Goal: Task Accomplishment & Management: Manage account settings

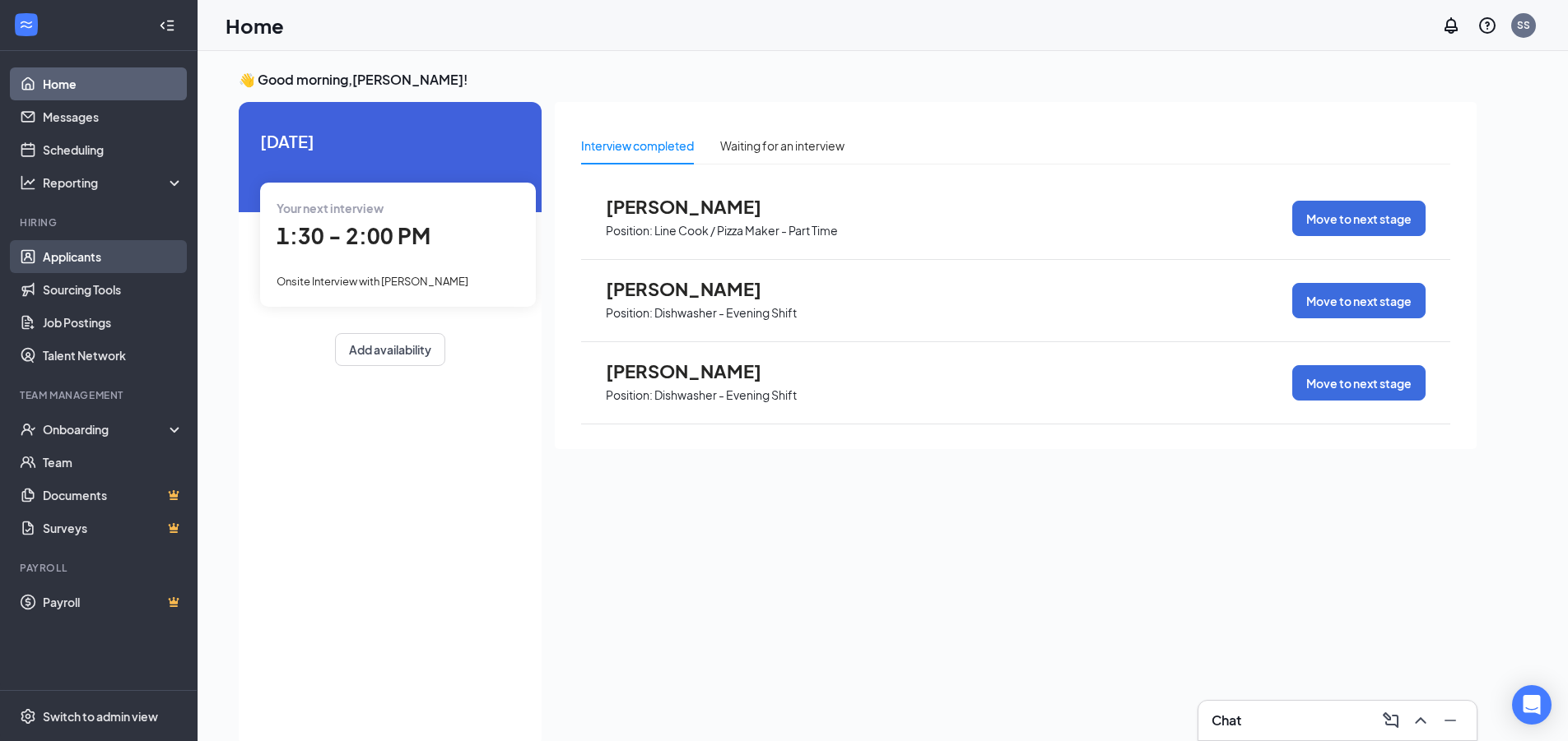
click at [60, 257] on link "Applicants" at bounding box center [112, 256] width 140 height 33
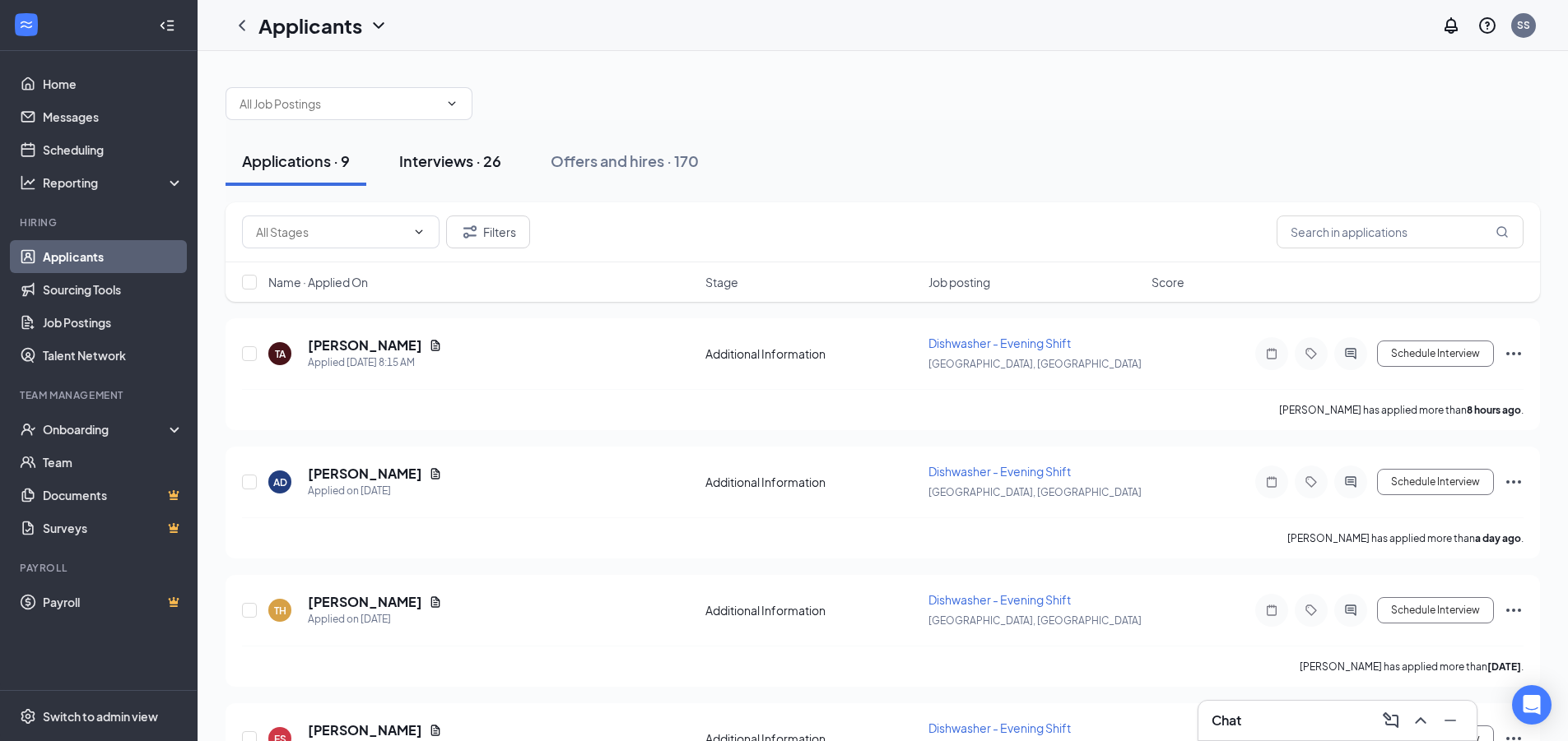
click at [436, 159] on div "Interviews · 26" at bounding box center [450, 161] width 102 height 20
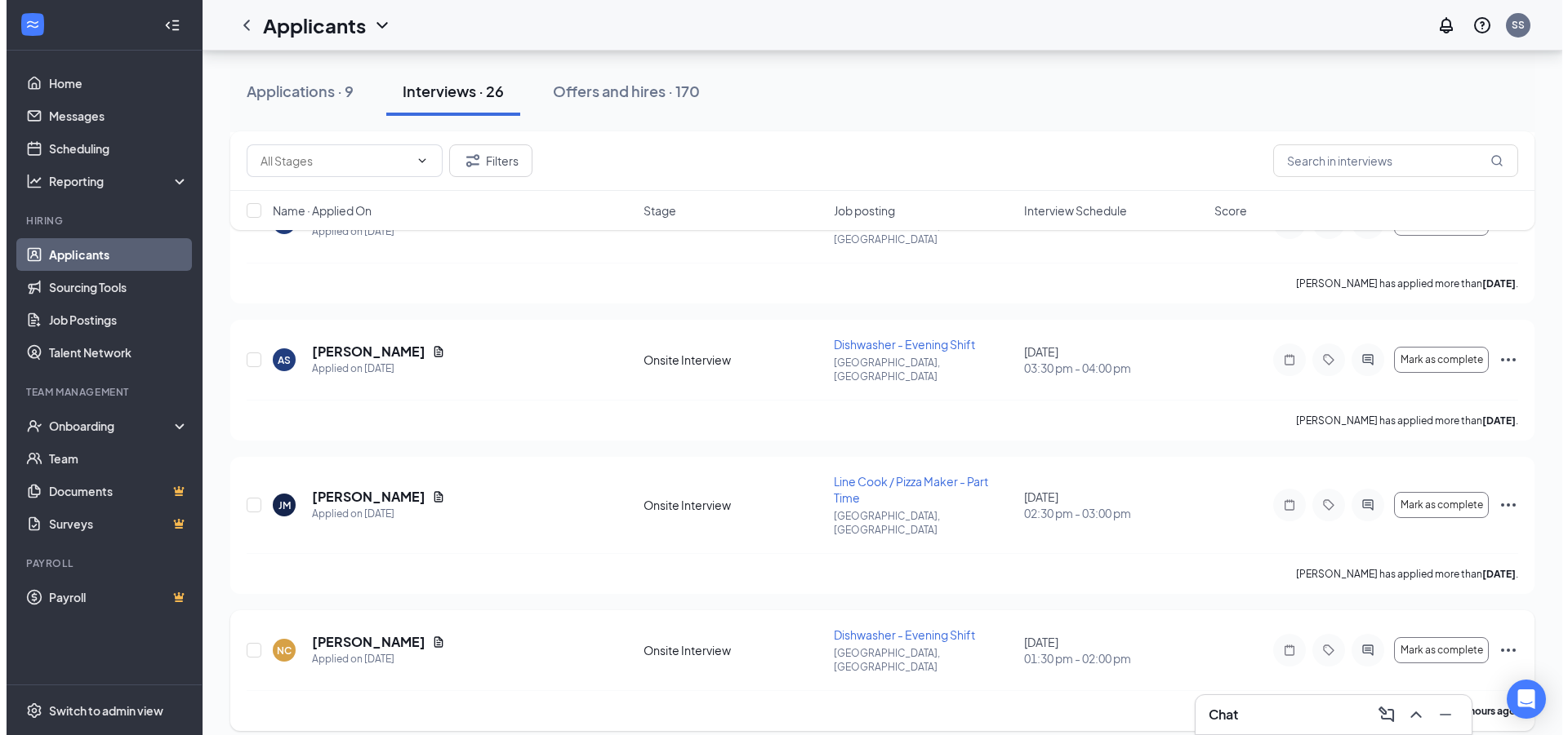
scroll to position [1143, 0]
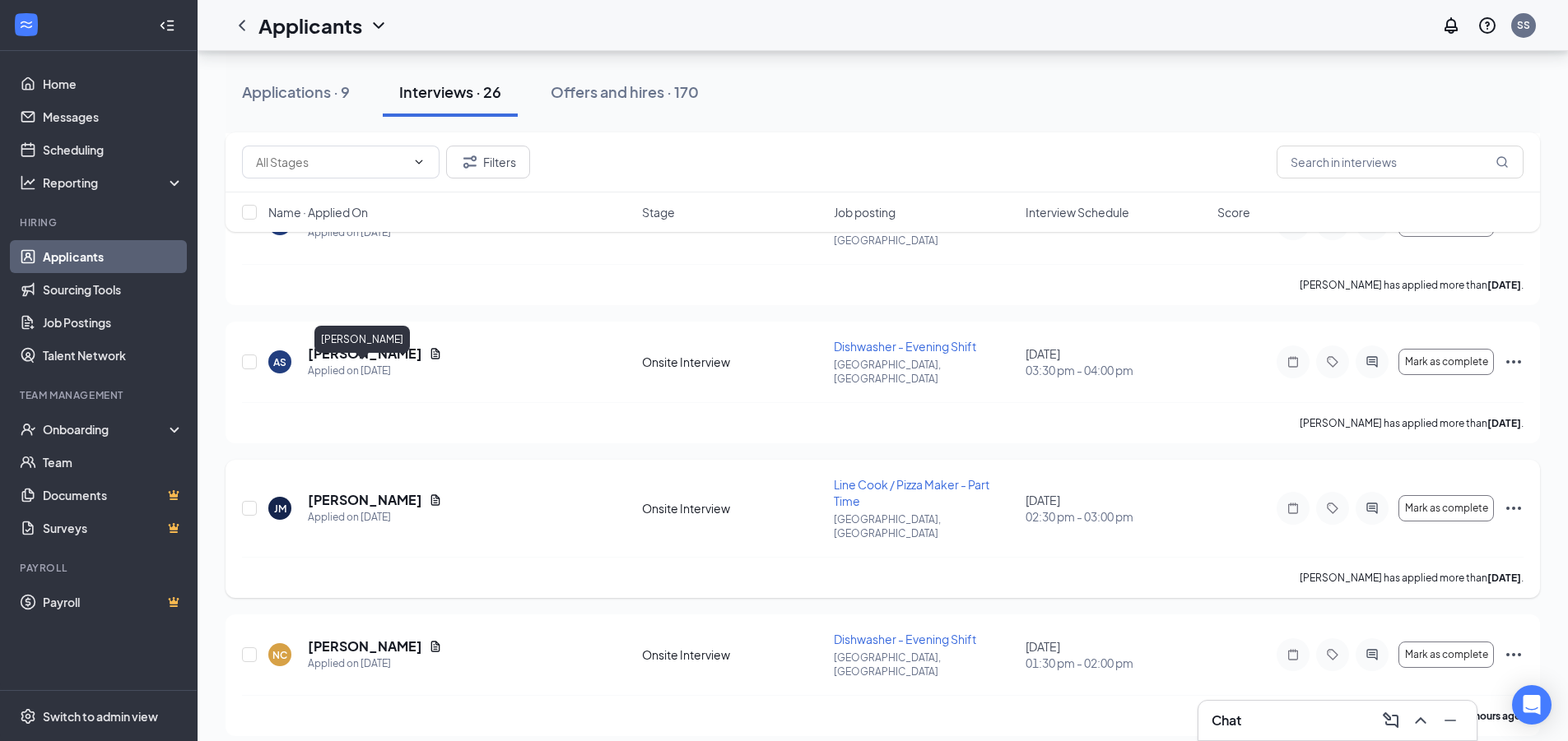
click at [345, 491] on h5 "[PERSON_NAME]" at bounding box center [365, 500] width 115 height 19
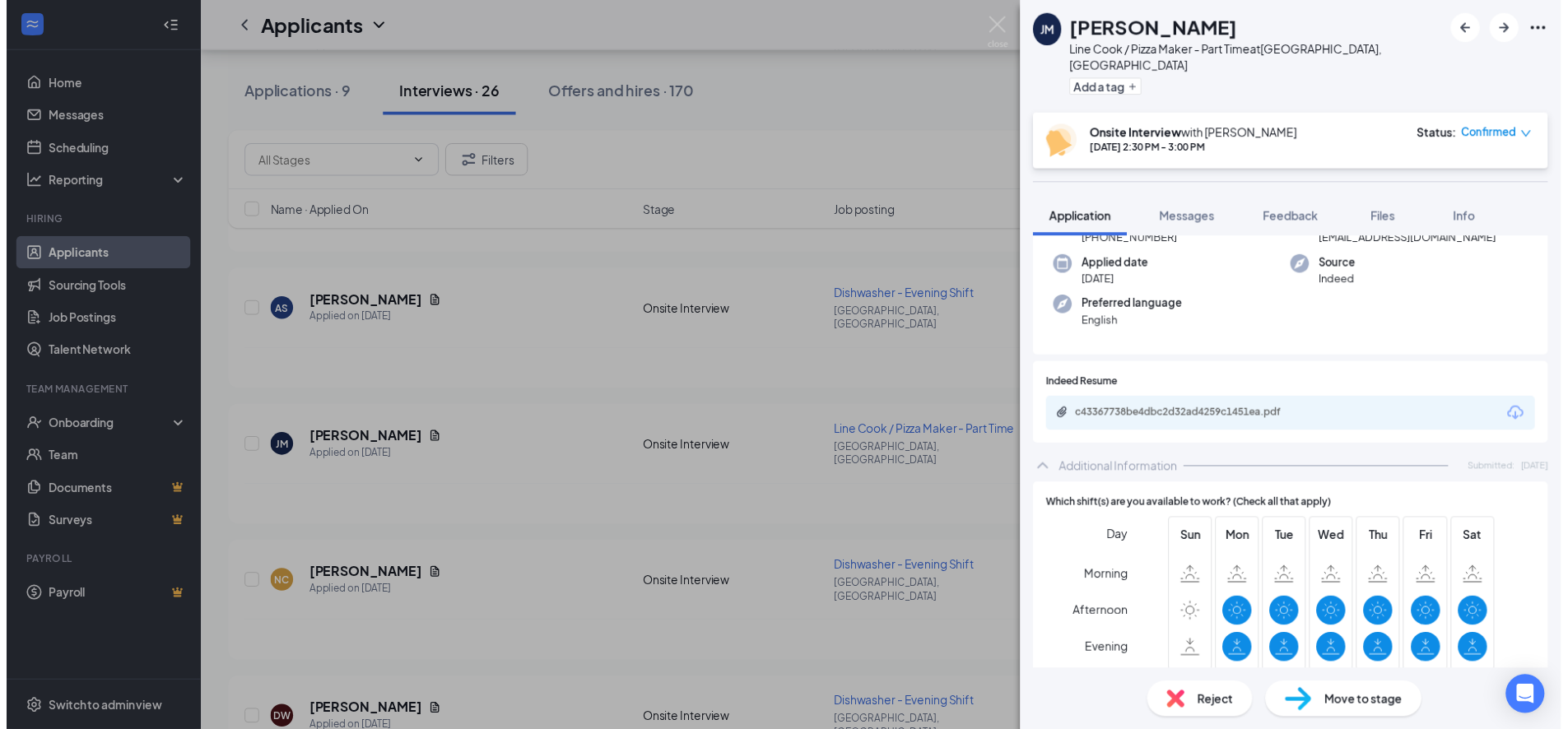
scroll to position [124, 0]
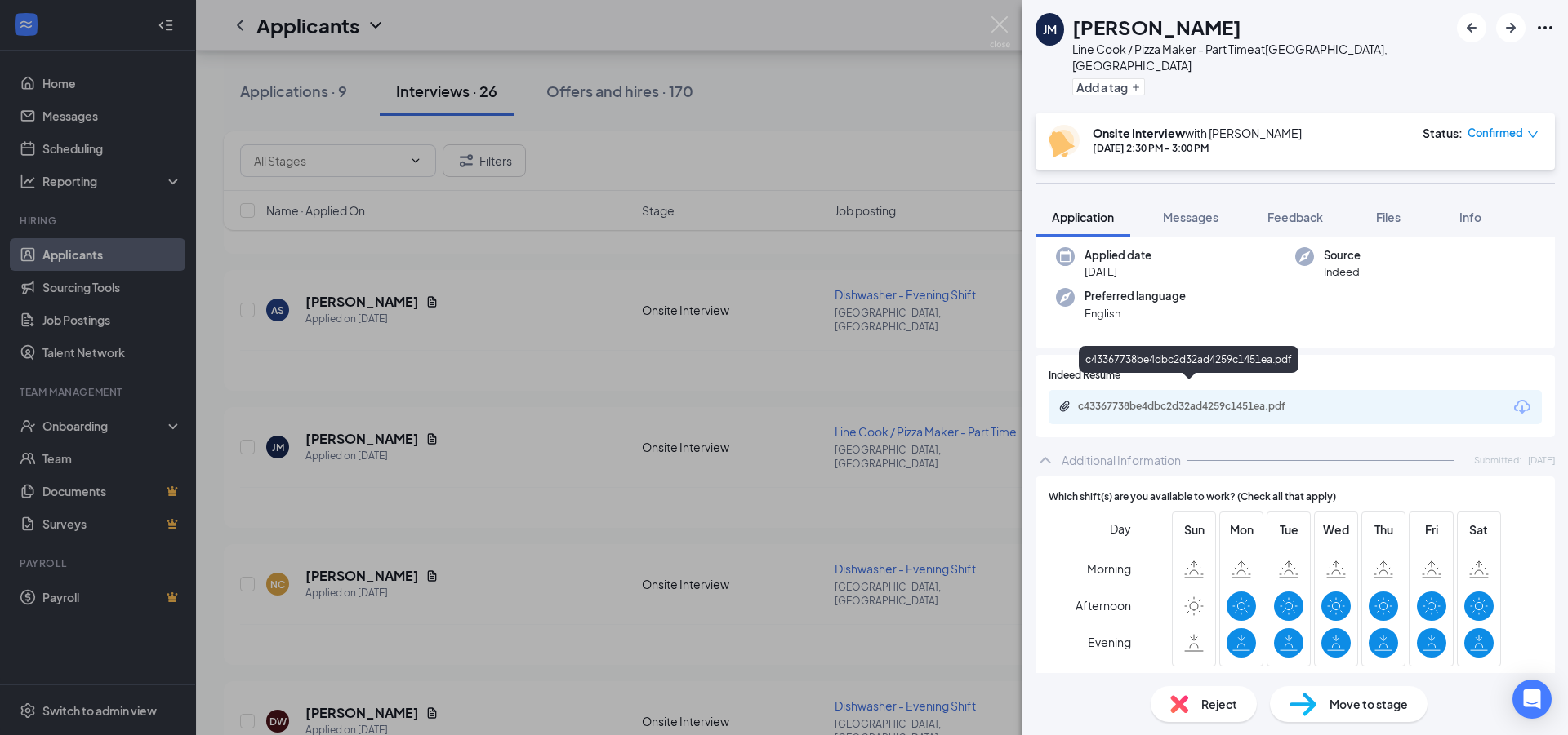
click at [1127, 400] on div "c43367738be4dbc2d32ad4259c1451ea.pdf" at bounding box center [1192, 406] width 229 height 13
click at [999, 19] on img at bounding box center [999, 32] width 20 height 32
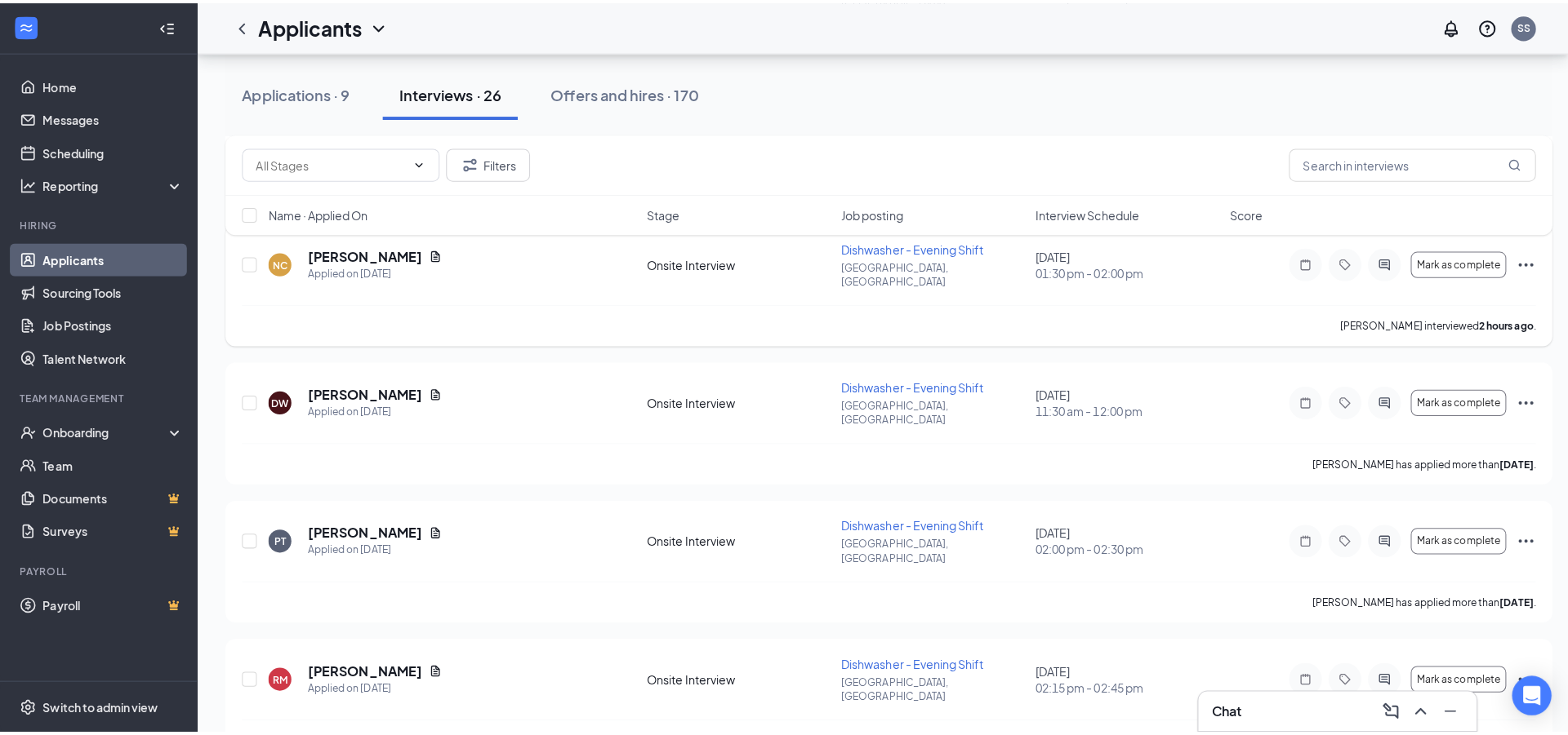
scroll to position [1469, 0]
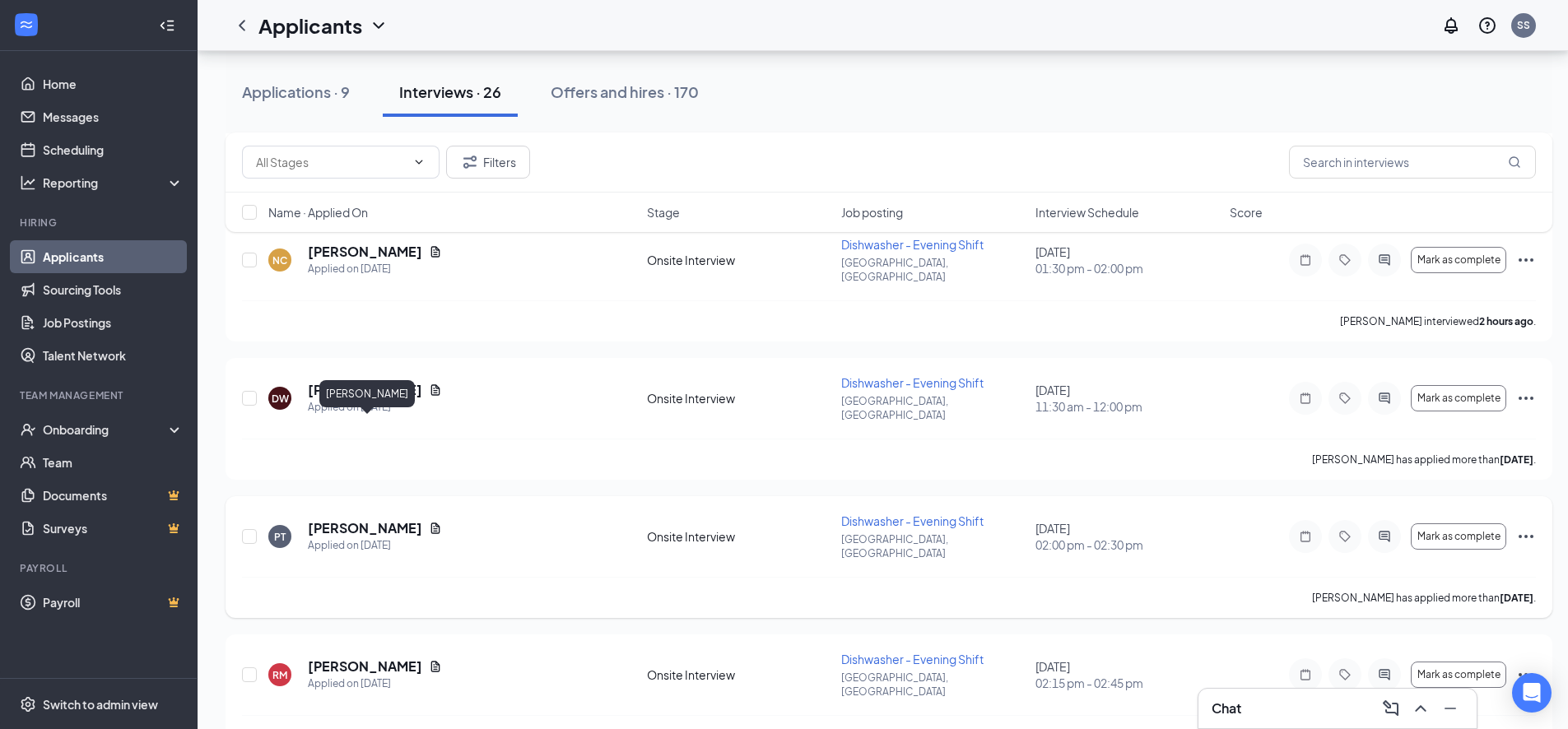
click at [349, 519] on h5 "[PERSON_NAME]" at bounding box center [365, 528] width 115 height 19
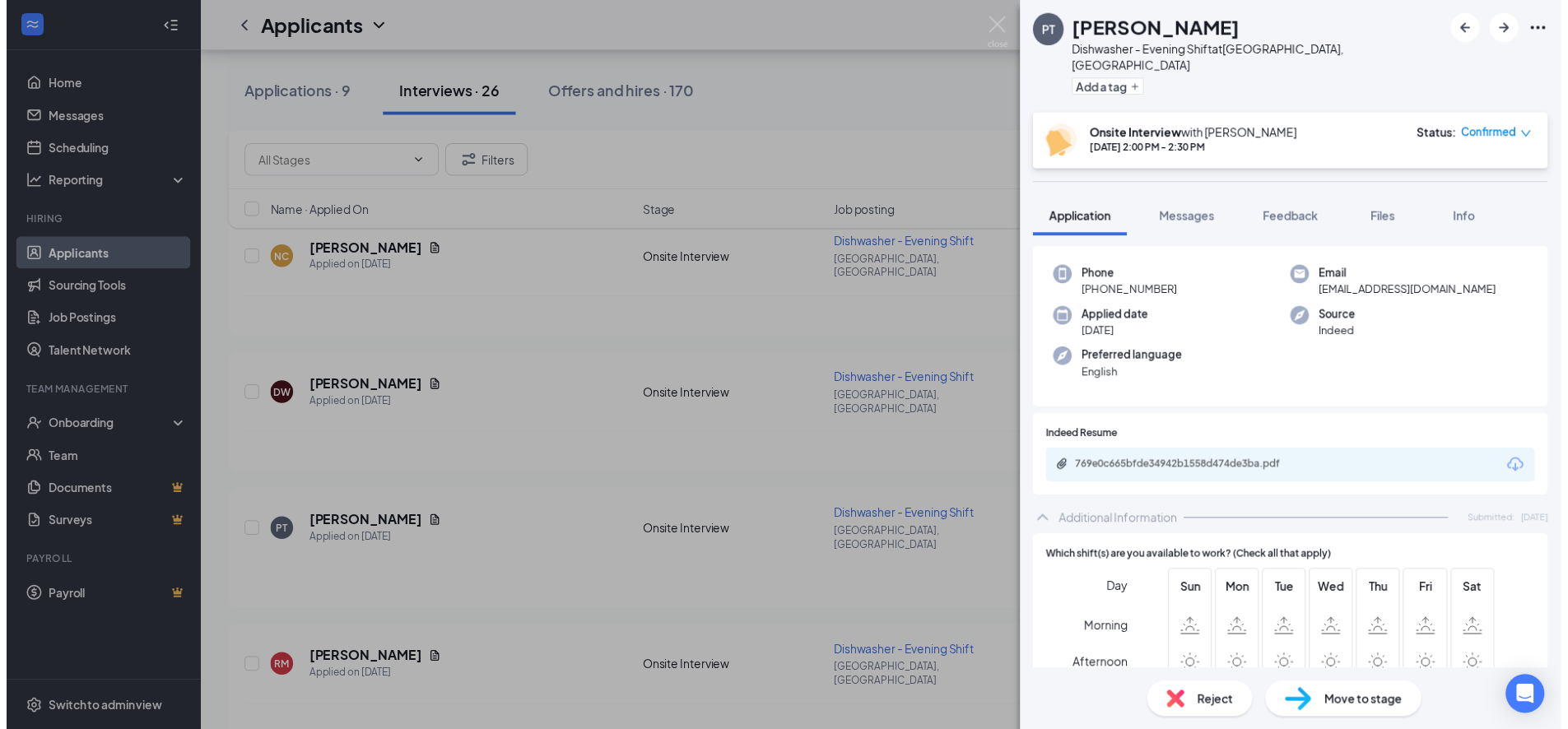
scroll to position [124, 0]
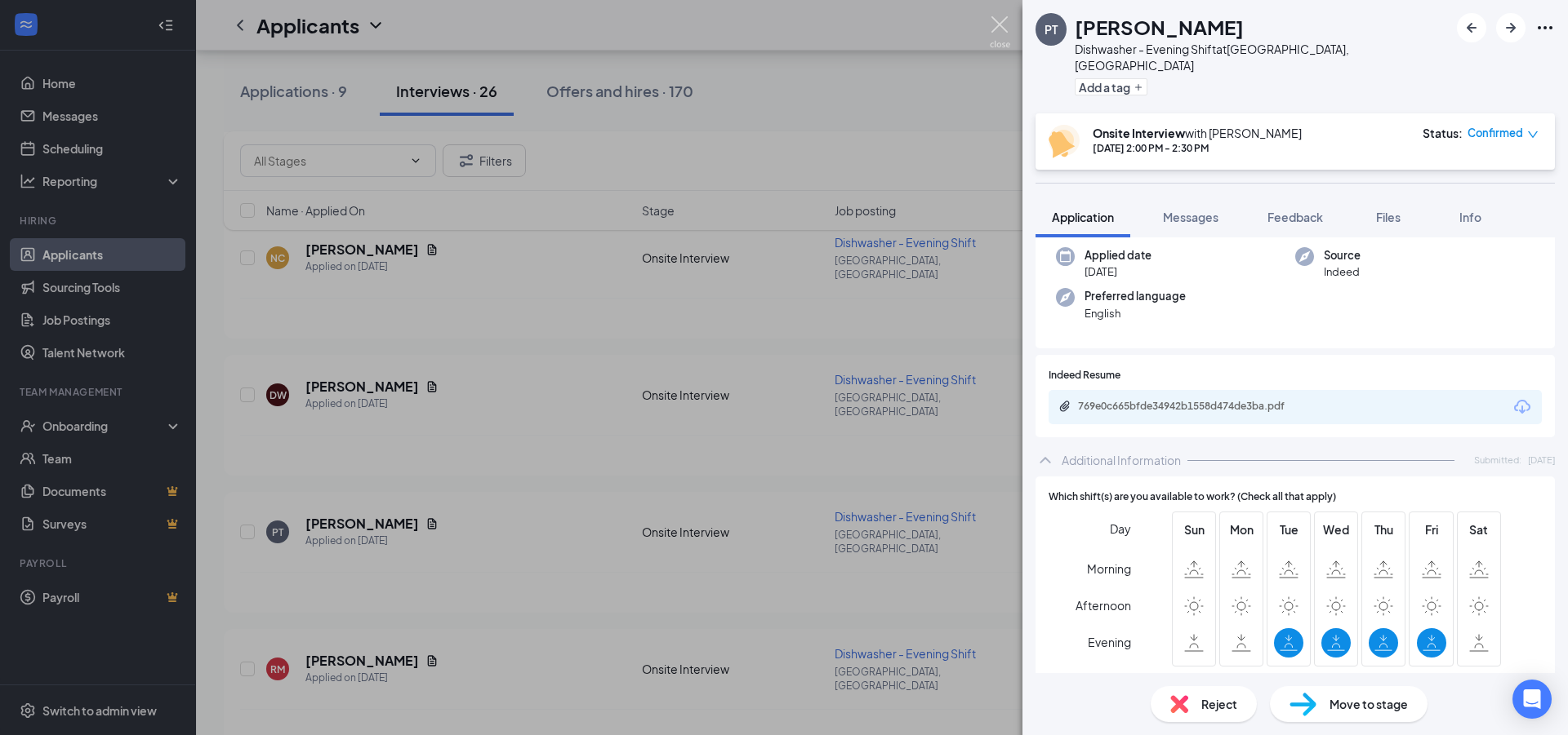
click at [1000, 22] on img at bounding box center [999, 32] width 20 height 32
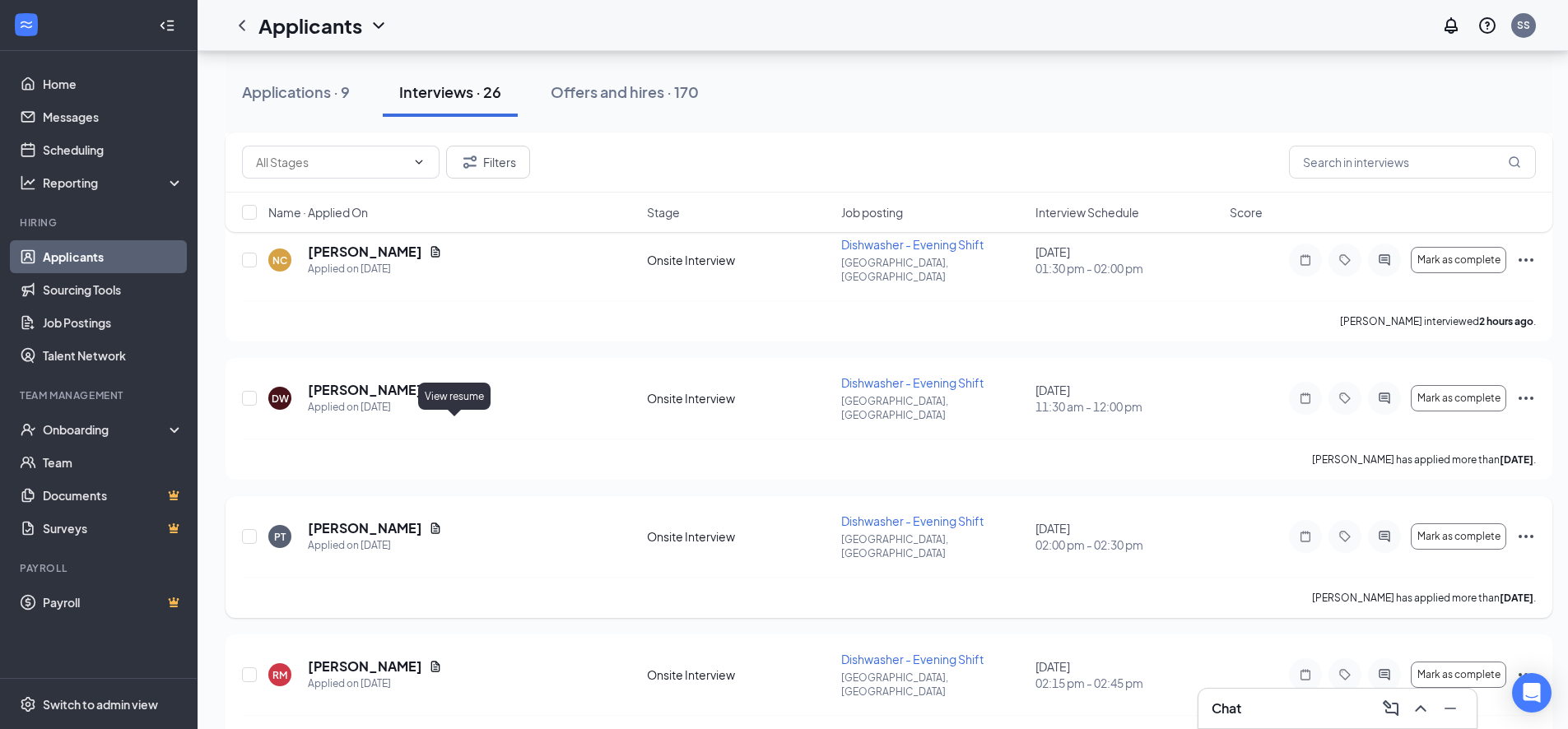
click at [440, 522] on icon "Document" at bounding box center [436, 528] width 9 height 11
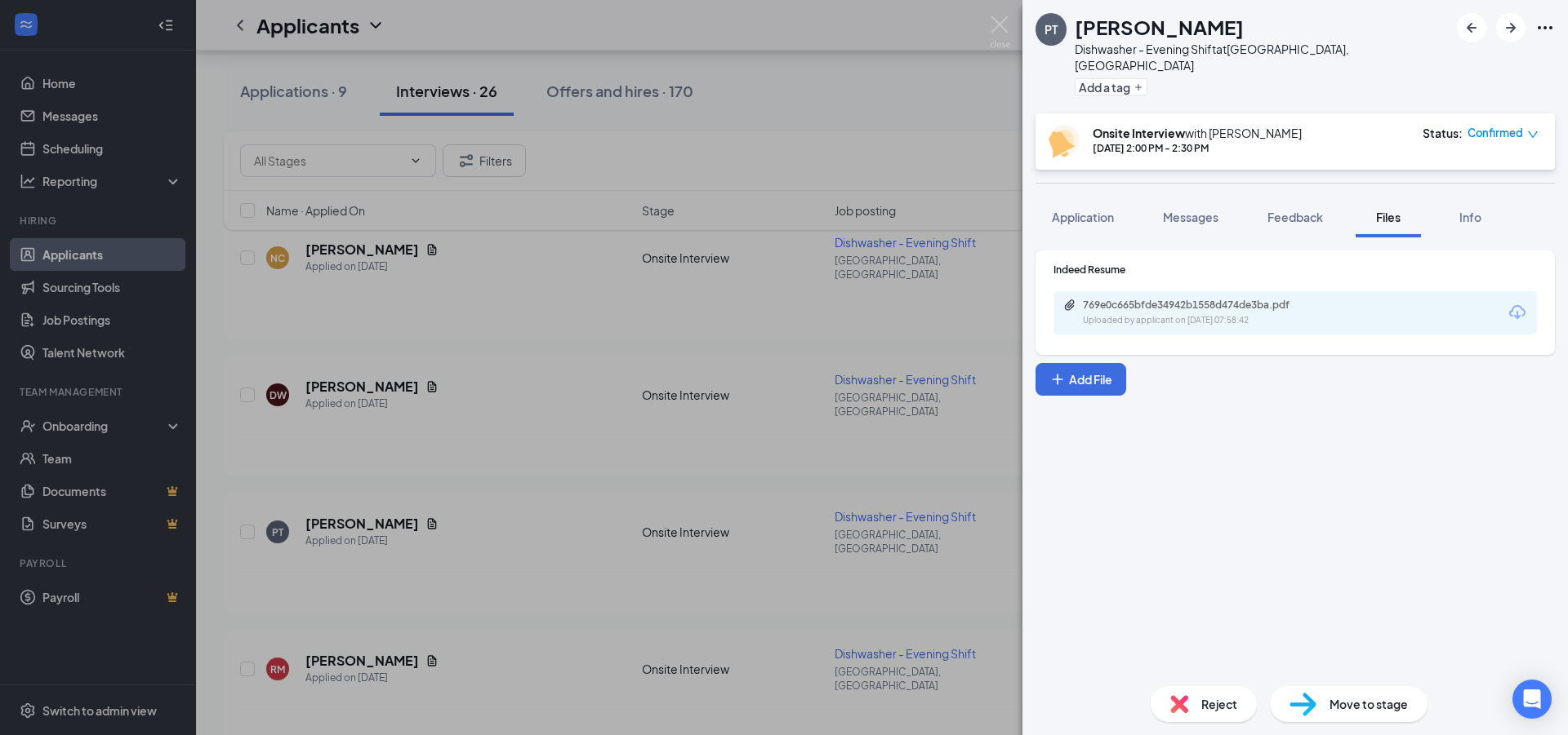
click at [1181, 298] on div "769e0c665bfde34942b1558d474de3ba.pdf" at bounding box center [1197, 304] width 229 height 13
click at [1004, 18] on img at bounding box center [999, 32] width 20 height 32
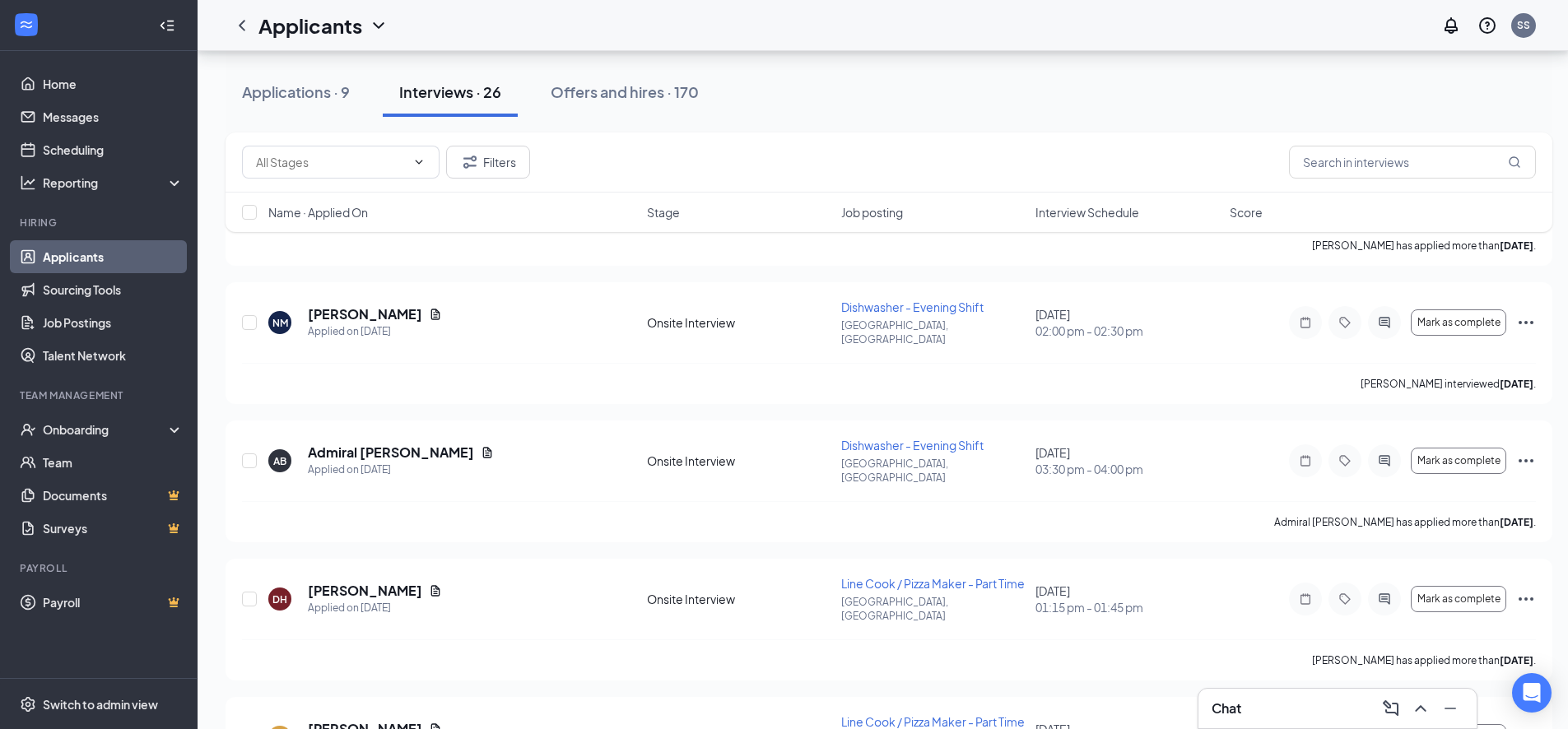
scroll to position [2799, 0]
